Goal: Information Seeking & Learning: Compare options

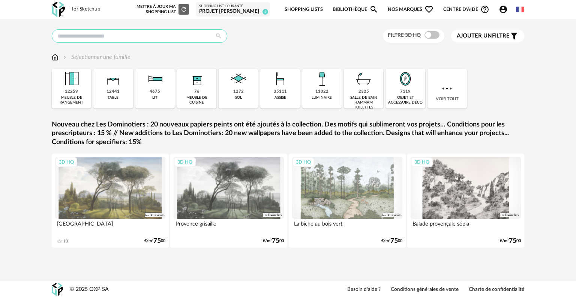
click at [189, 37] on input "text" at bounding box center [140, 36] width 176 height 14
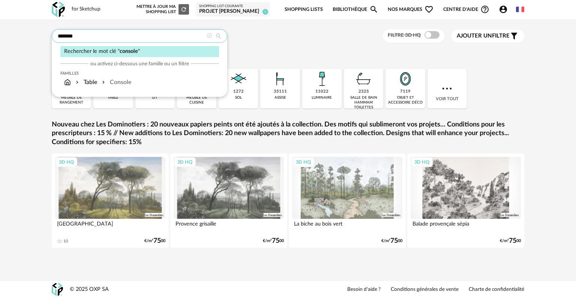
type input "*******"
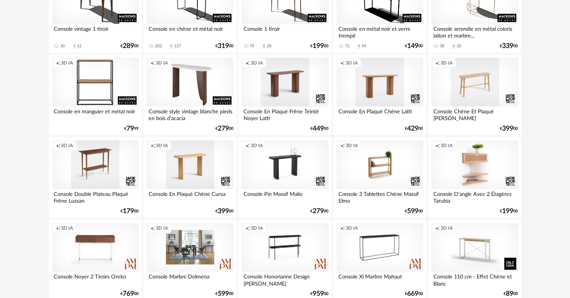
scroll to position [713, 0]
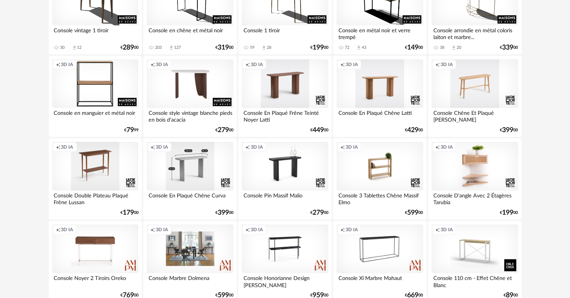
click at [189, 173] on div "Creation icon 3D IA" at bounding box center [190, 166] width 86 height 49
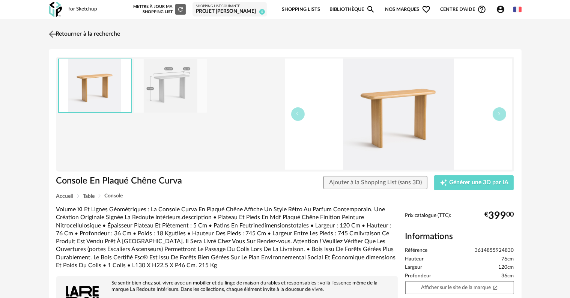
click at [57, 33] on img at bounding box center [52, 34] width 11 height 11
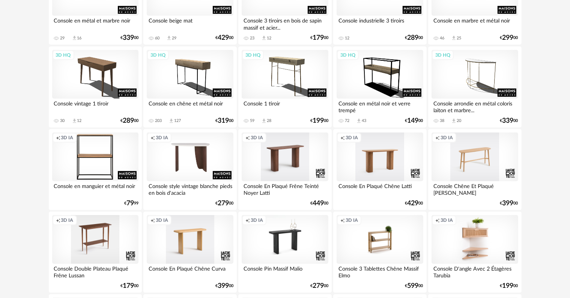
scroll to position [638, 0]
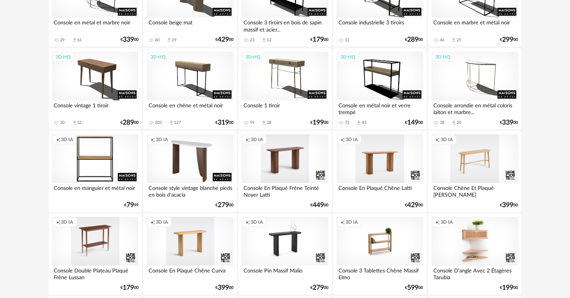
click at [188, 159] on div "Creation icon 3D IA" at bounding box center [190, 158] width 86 height 49
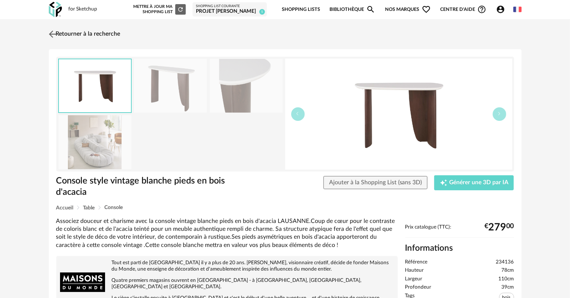
click at [56, 33] on img at bounding box center [52, 34] width 11 height 11
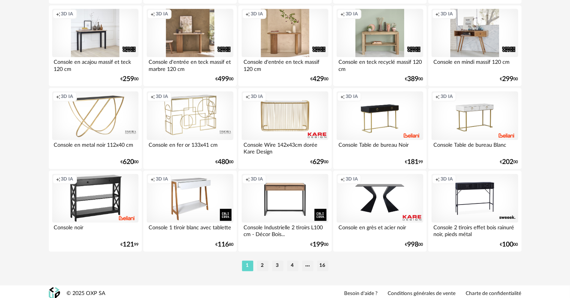
scroll to position [1510, 0]
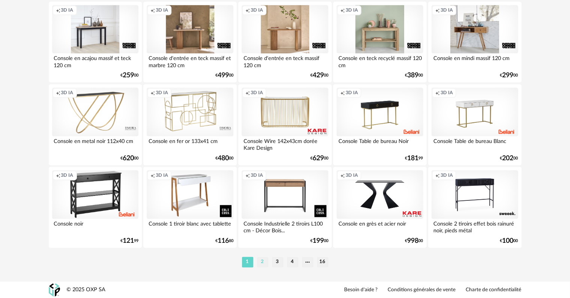
click at [263, 261] on li "2" at bounding box center [262, 262] width 11 height 11
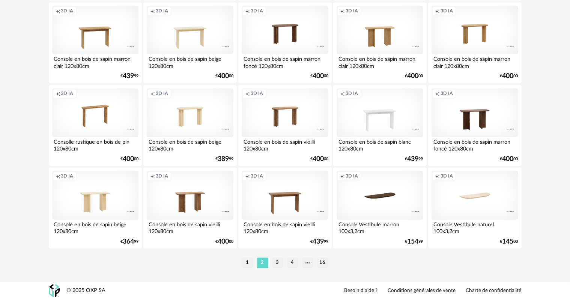
scroll to position [1510, 0]
click at [275, 262] on li "3" at bounding box center [277, 262] width 11 height 11
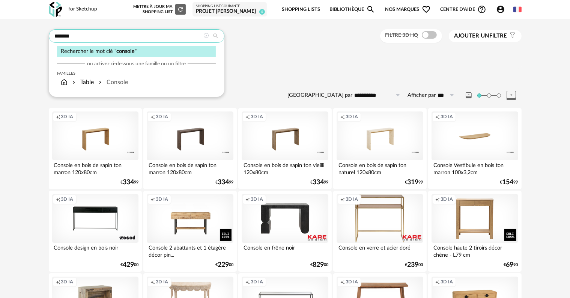
click at [165, 33] on input "*******" at bounding box center [137, 36] width 176 height 14
type input "*"
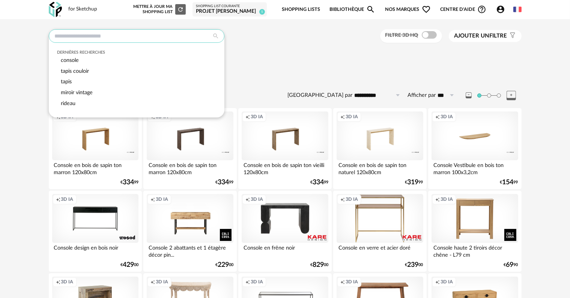
click at [165, 33] on input "text" at bounding box center [137, 36] width 176 height 14
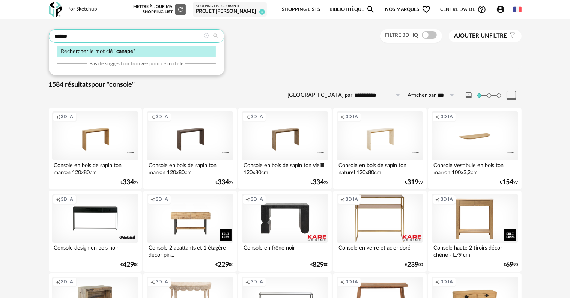
type input "******"
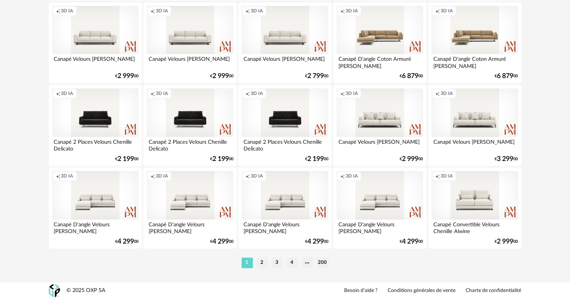
scroll to position [1510, 0]
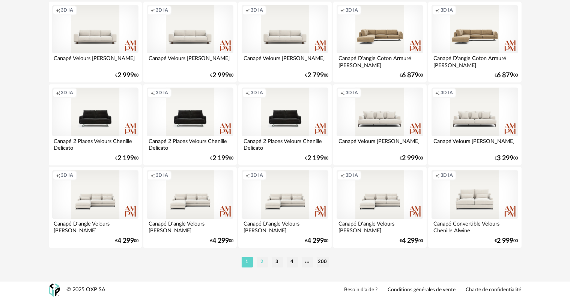
click at [261, 262] on li "2" at bounding box center [262, 262] width 11 height 11
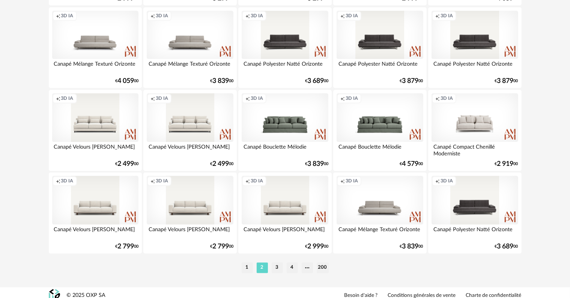
scroll to position [1510, 0]
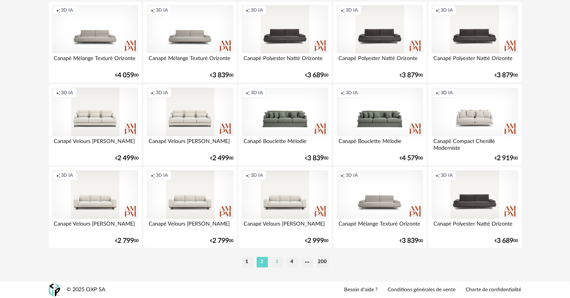
click at [277, 261] on li "3" at bounding box center [277, 262] width 11 height 11
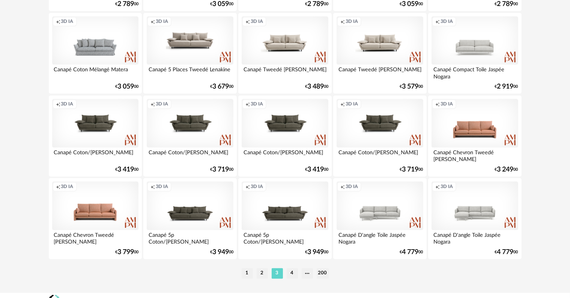
scroll to position [1500, 0]
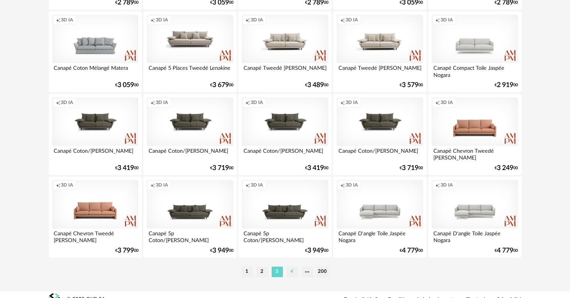
click at [293, 272] on li "4" at bounding box center [292, 271] width 11 height 11
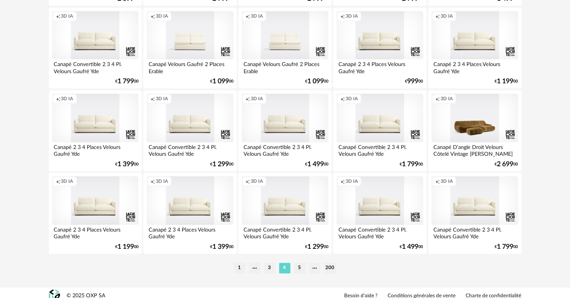
scroll to position [1510, 0]
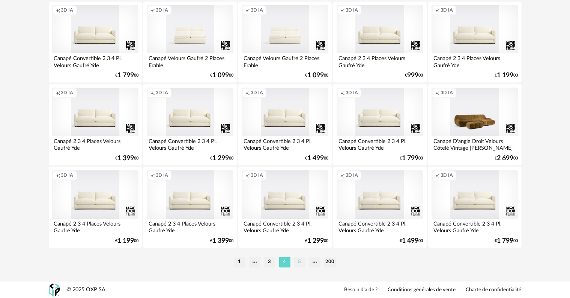
click at [296, 258] on li "5" at bounding box center [299, 262] width 11 height 11
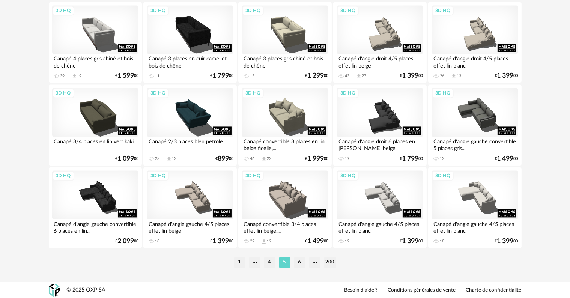
scroll to position [1510, 0]
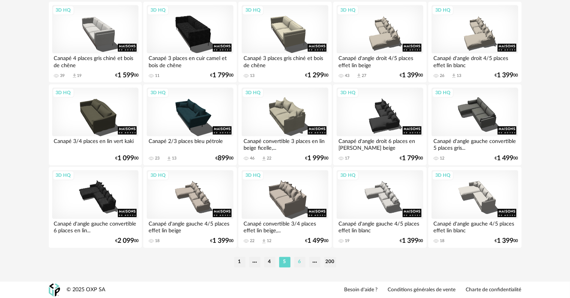
click at [298, 263] on li "6" at bounding box center [299, 262] width 11 height 11
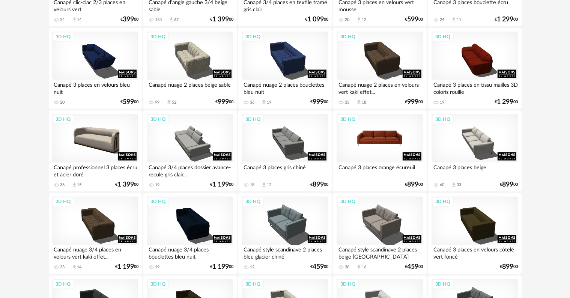
scroll to position [1238, 0]
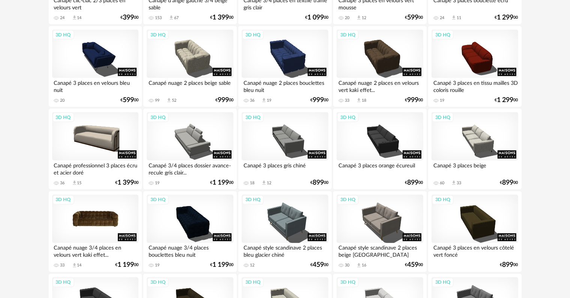
click at [102, 215] on div "3D HQ" at bounding box center [95, 219] width 86 height 49
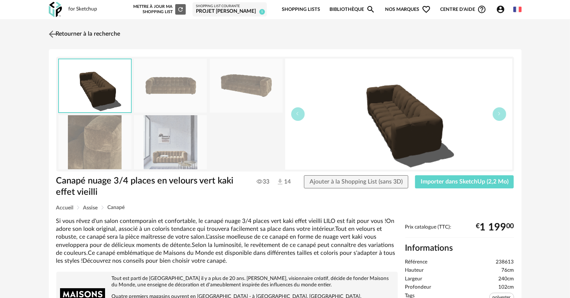
click at [59, 35] on link "Retourner à la recherche" at bounding box center [84, 34] width 74 height 17
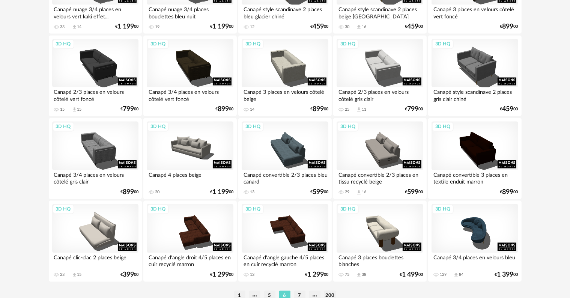
scroll to position [1510, 0]
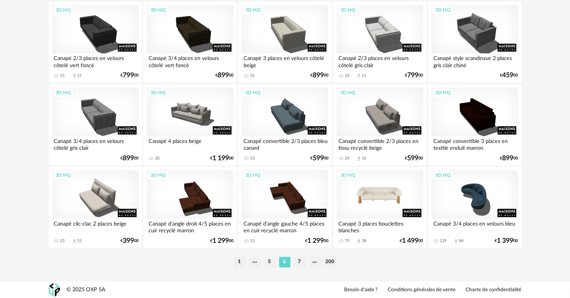
click at [372, 198] on div "3D HQ" at bounding box center [379, 194] width 86 height 49
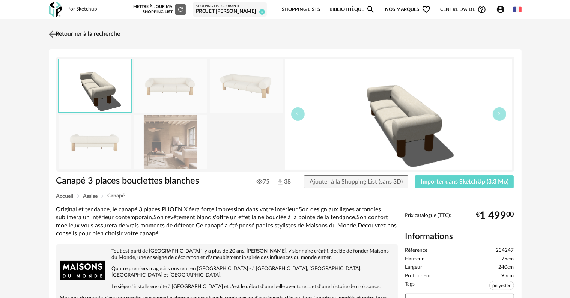
click at [93, 33] on link "Retourner à la recherche" at bounding box center [84, 34] width 74 height 17
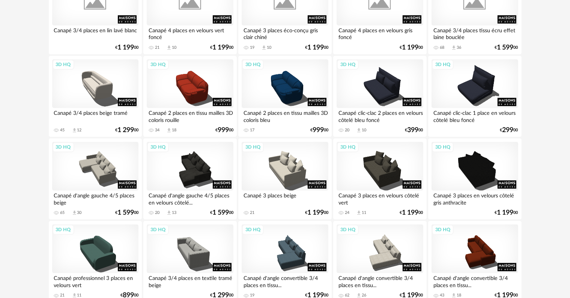
scroll to position [872, 0]
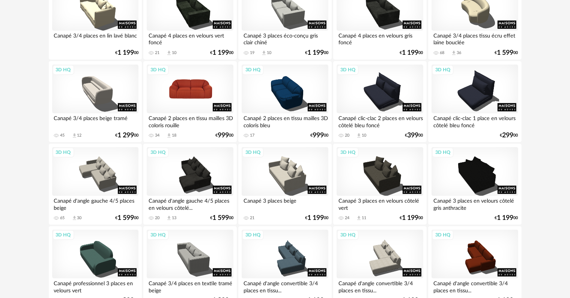
click at [195, 89] on div "3D HQ" at bounding box center [190, 89] width 86 height 49
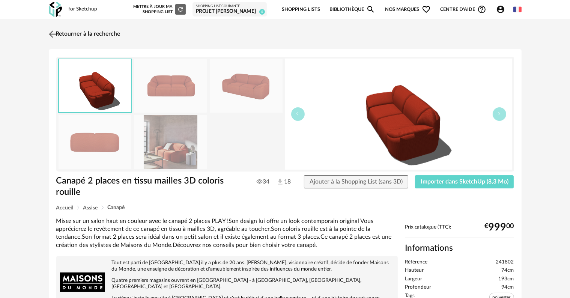
click at [107, 35] on link "Retourner à la recherche" at bounding box center [84, 34] width 74 height 17
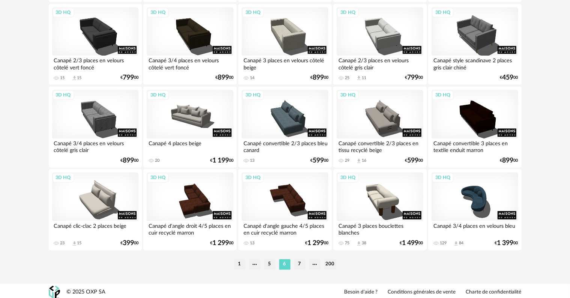
scroll to position [1510, 0]
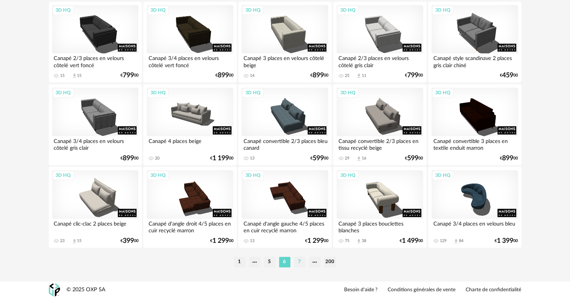
click at [299, 261] on li "7" at bounding box center [299, 262] width 11 height 11
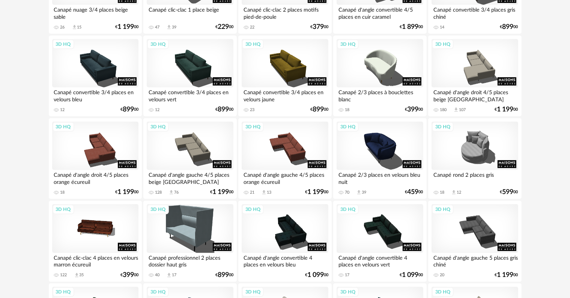
scroll to position [488, 0]
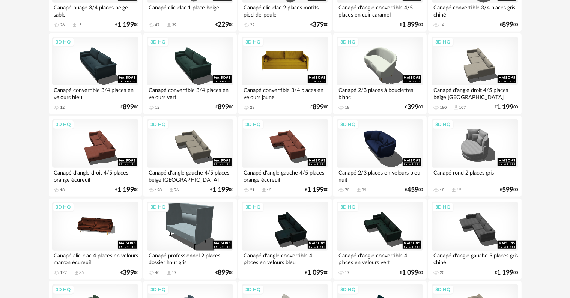
click at [293, 78] on div "3D HQ" at bounding box center [285, 61] width 86 height 49
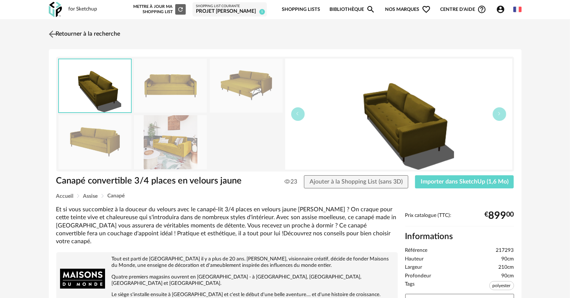
click at [65, 33] on link "Retourner à la recherche" at bounding box center [84, 34] width 74 height 17
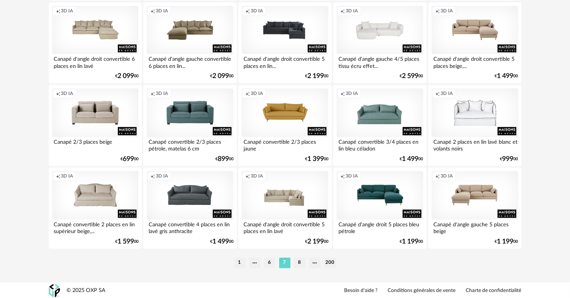
scroll to position [1510, 0]
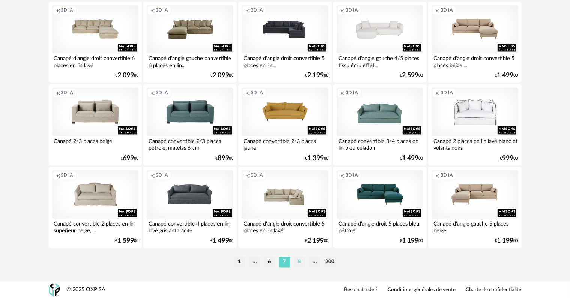
click at [300, 263] on li "8" at bounding box center [299, 262] width 11 height 11
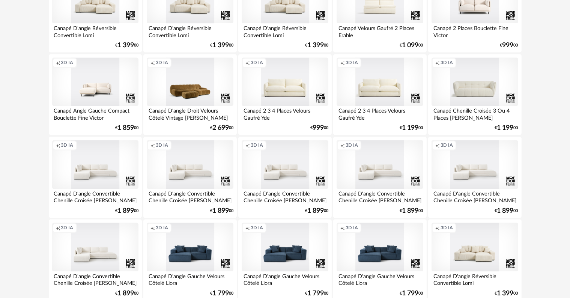
scroll to position [1510, 0]
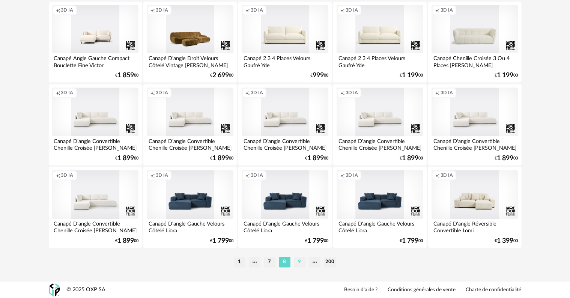
click at [300, 260] on li "9" at bounding box center [299, 262] width 11 height 11
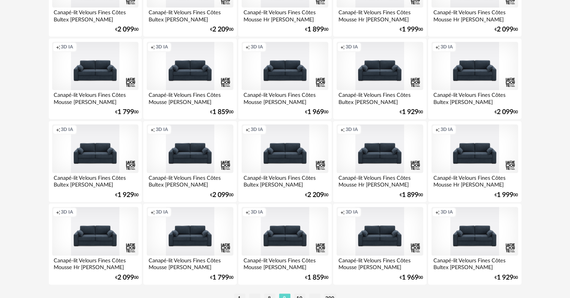
scroll to position [1510, 0]
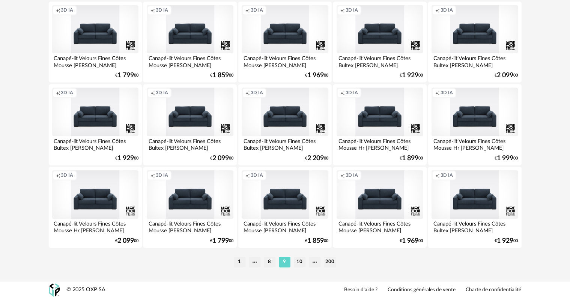
click at [300, 261] on li "10" at bounding box center [299, 262] width 11 height 11
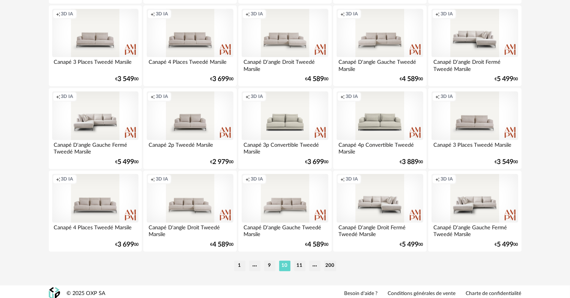
scroll to position [1510, 0]
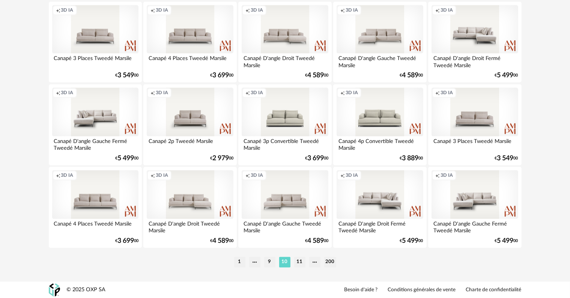
click at [300, 261] on li "11" at bounding box center [299, 262] width 11 height 11
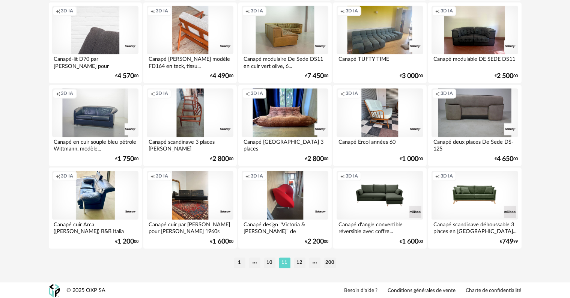
scroll to position [1510, 0]
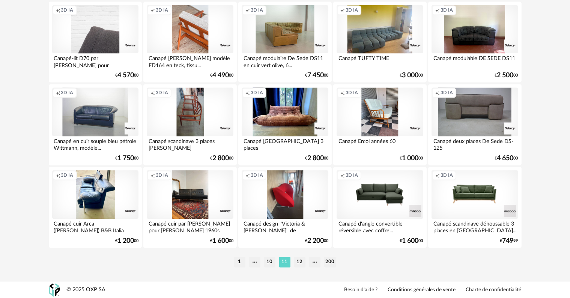
click at [300, 261] on li "12" at bounding box center [299, 262] width 11 height 11
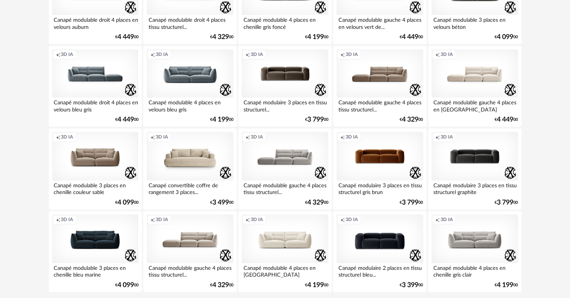
scroll to position [1510, 0]
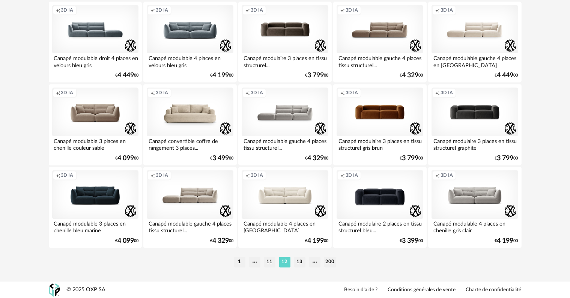
click at [300, 261] on li "13" at bounding box center [299, 262] width 11 height 11
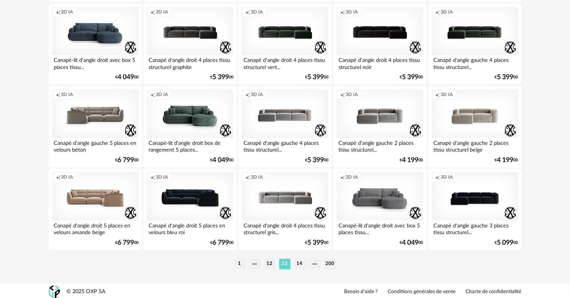
scroll to position [1510, 0]
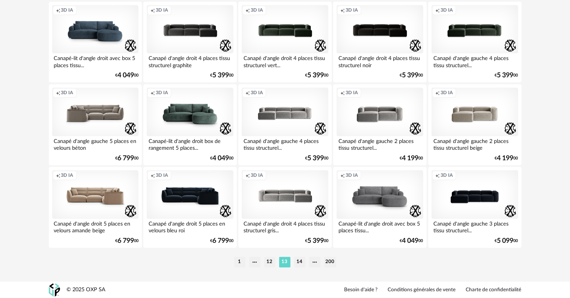
click at [300, 261] on li "14" at bounding box center [299, 262] width 11 height 11
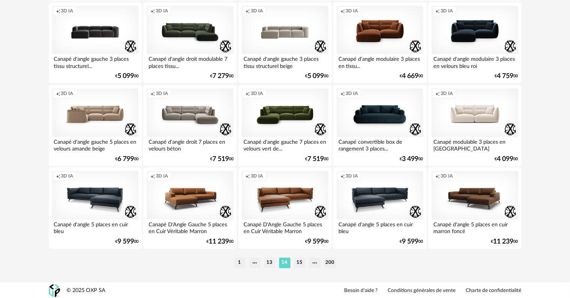
scroll to position [1510, 0]
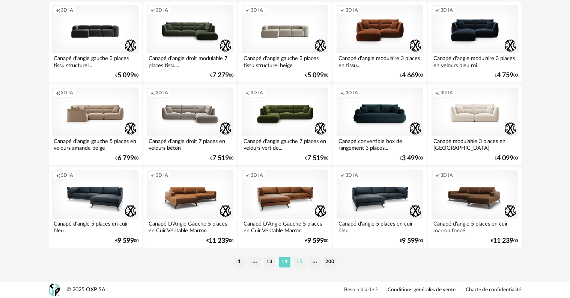
click at [300, 261] on li "15" at bounding box center [299, 262] width 11 height 11
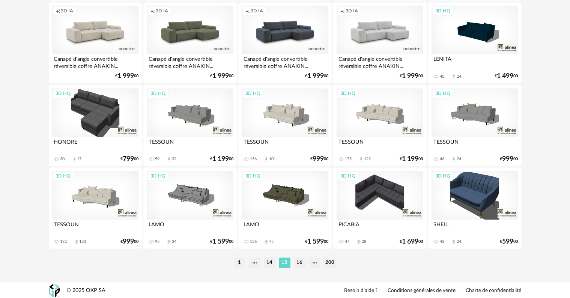
scroll to position [1510, 0]
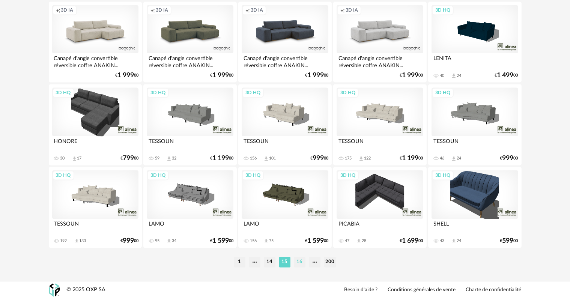
click at [301, 262] on li "16" at bounding box center [299, 262] width 11 height 11
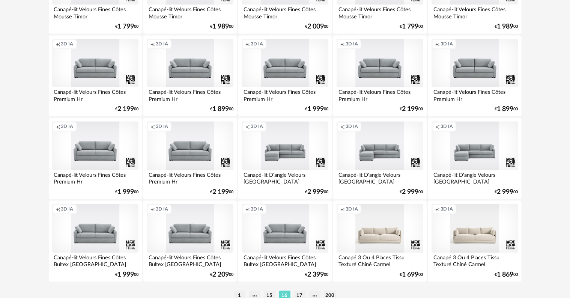
scroll to position [1510, 0]
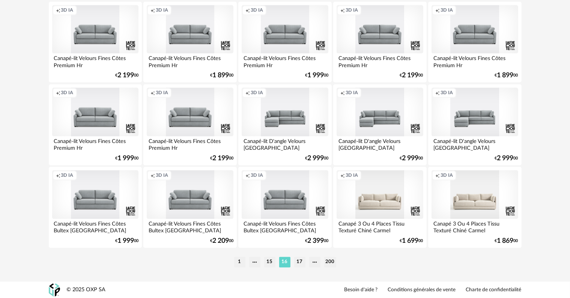
click at [301, 262] on li "17" at bounding box center [299, 262] width 11 height 11
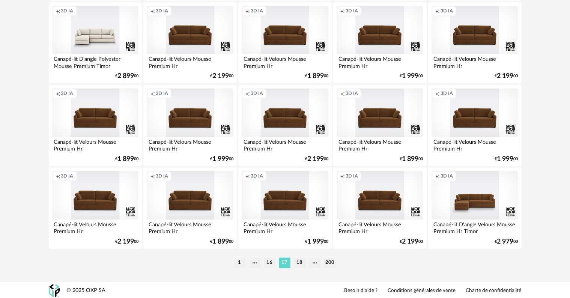
scroll to position [1510, 0]
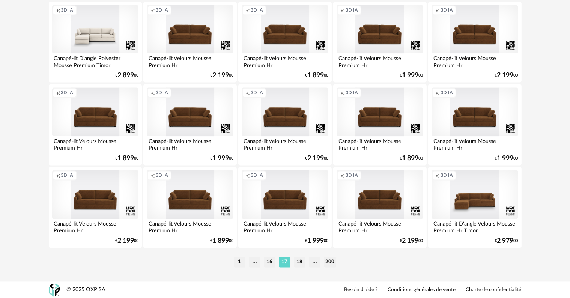
click at [301, 262] on li "18" at bounding box center [299, 262] width 11 height 11
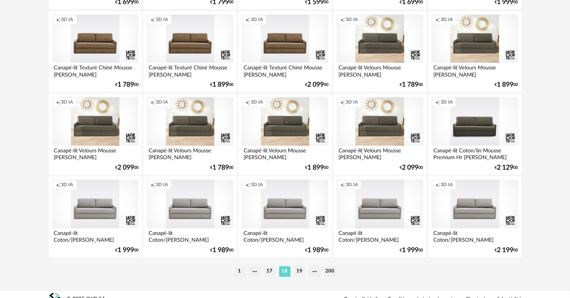
scroll to position [1510, 0]
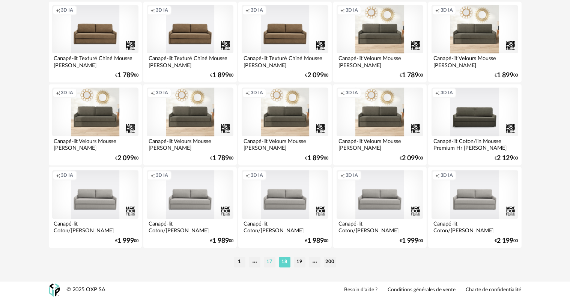
click at [264, 261] on li "17" at bounding box center [269, 262] width 11 height 11
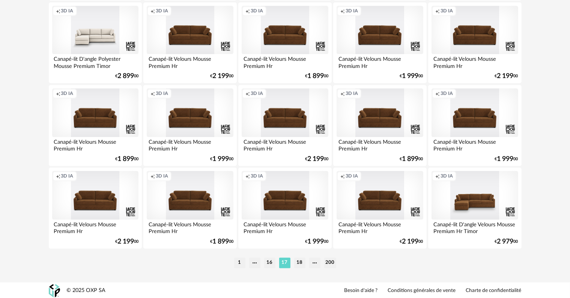
scroll to position [1510, 0]
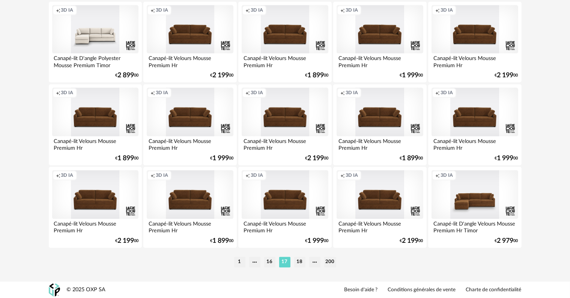
click at [270, 261] on li "16" at bounding box center [269, 262] width 11 height 11
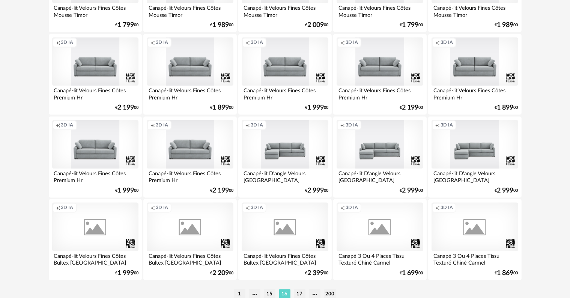
scroll to position [1510, 0]
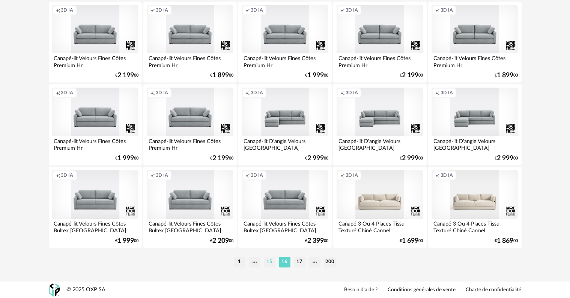
click at [269, 260] on li "15" at bounding box center [269, 262] width 11 height 11
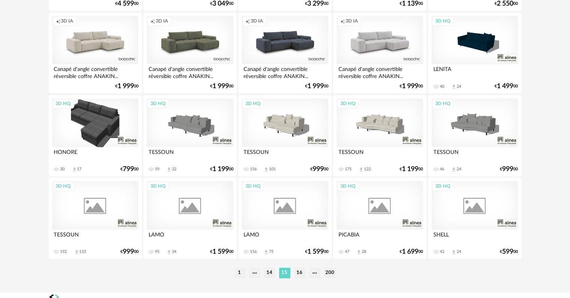
scroll to position [1510, 0]
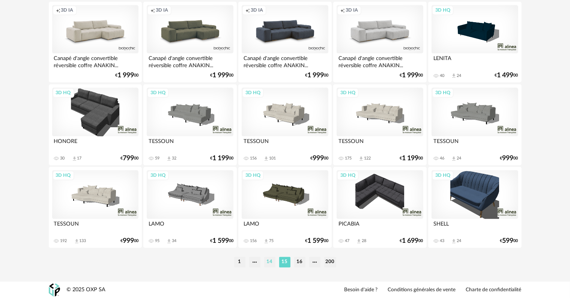
click at [269, 260] on li "14" at bounding box center [269, 262] width 11 height 11
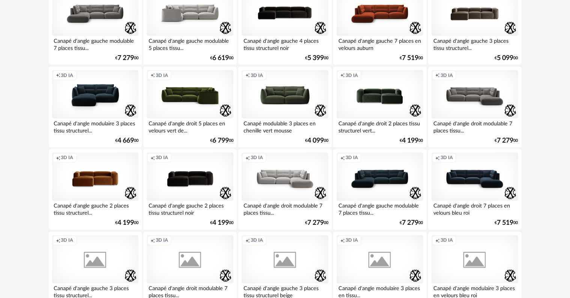
scroll to position [1313, 0]
